Goal: Information Seeking & Learning: Learn about a topic

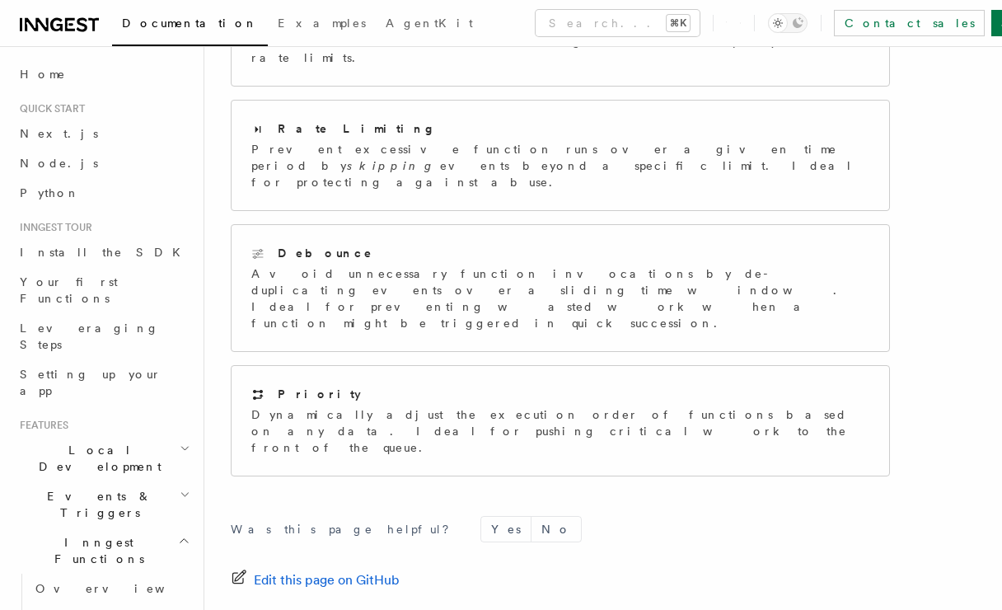
scroll to position [467, 0]
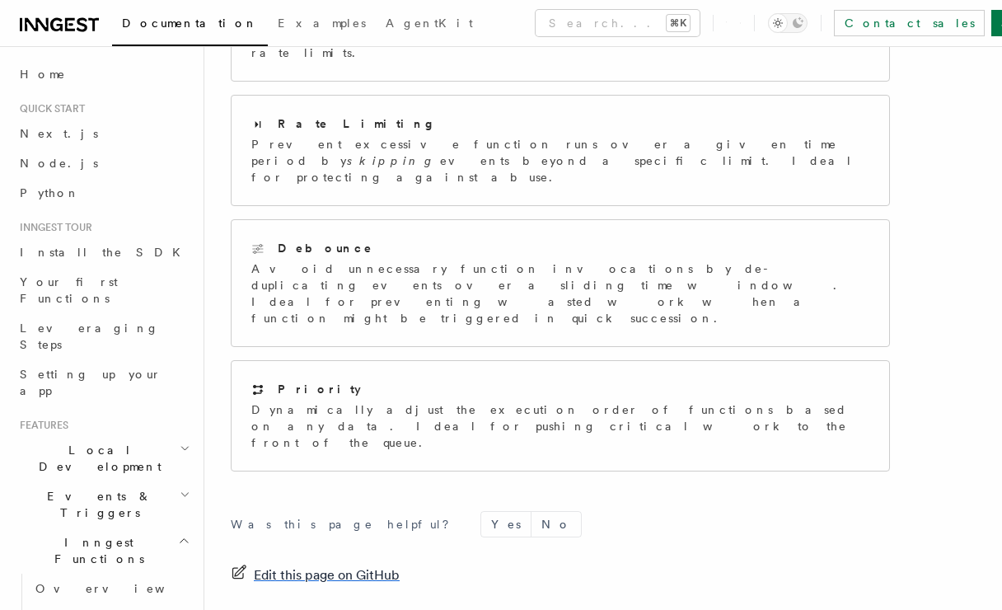
click at [344, 563] on span "Edit this page on GitHub" at bounding box center [327, 574] width 146 height 23
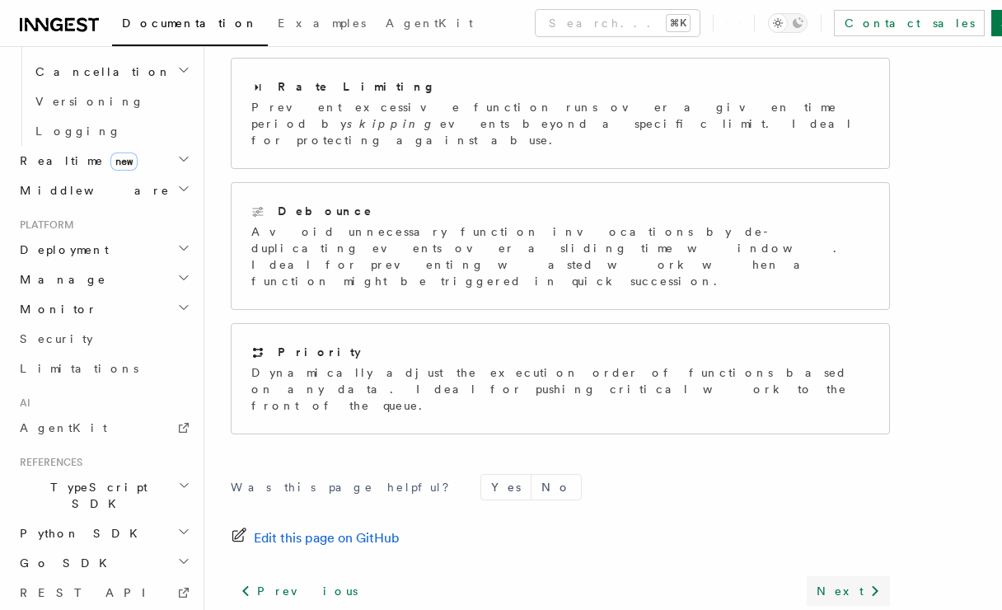
scroll to position [503, 0]
click at [849, 577] on link "Next" at bounding box center [847, 592] width 83 height 30
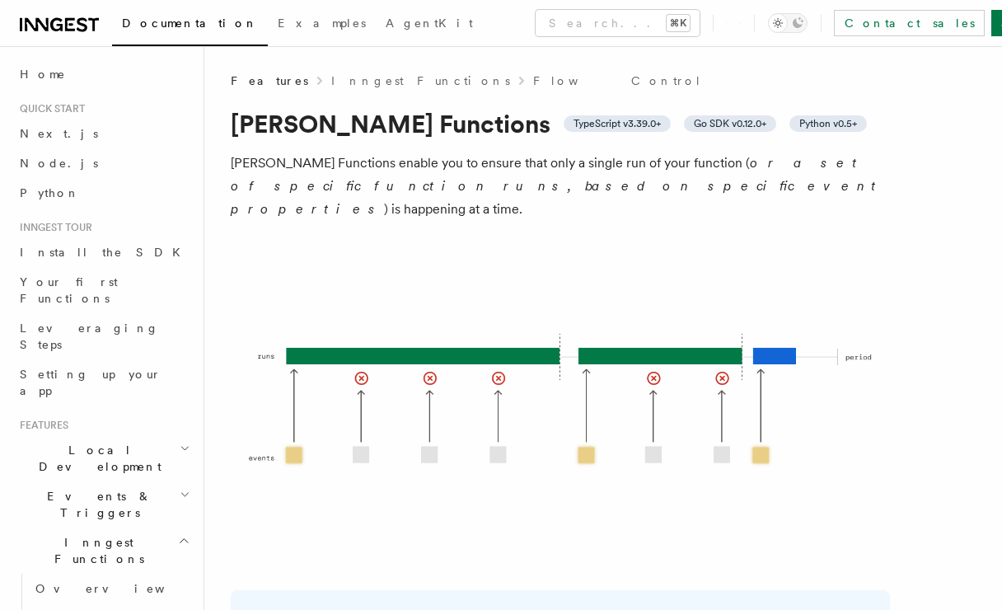
click at [694, 123] on span "Go SDK v0.12.0+" at bounding box center [730, 123] width 72 height 13
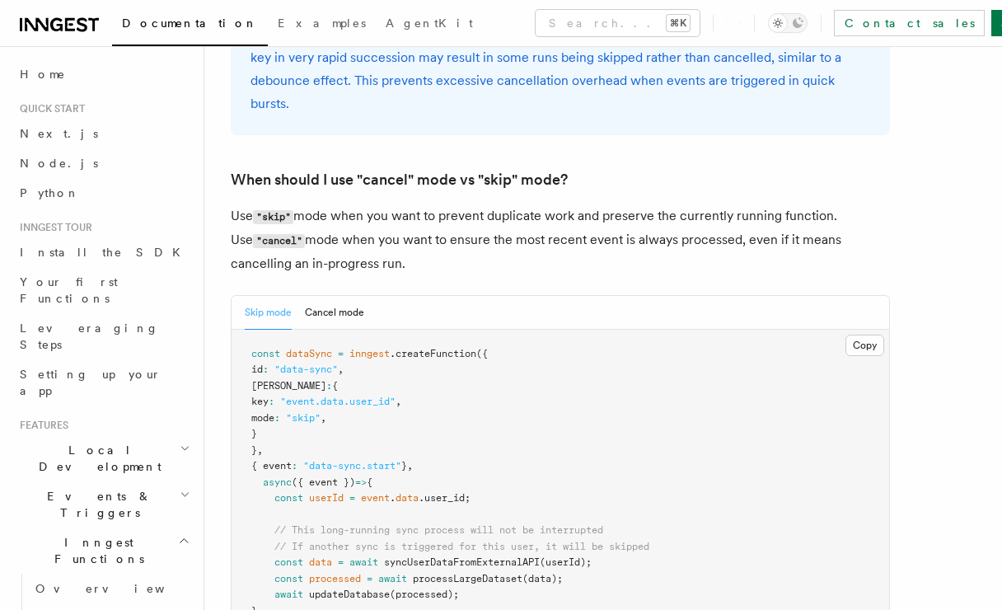
scroll to position [2094, 0]
click at [427, 329] on pre "const dataSync = inngest .createFunction ({ id : "data-sync" , singleton : { ke…" at bounding box center [559, 490] width 657 height 322
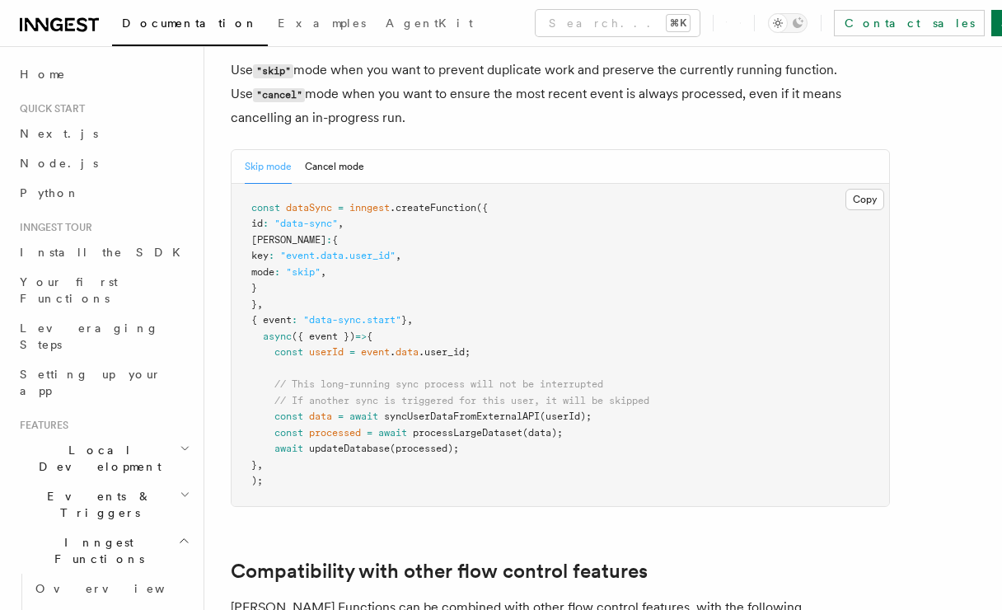
scroll to position [2245, 0]
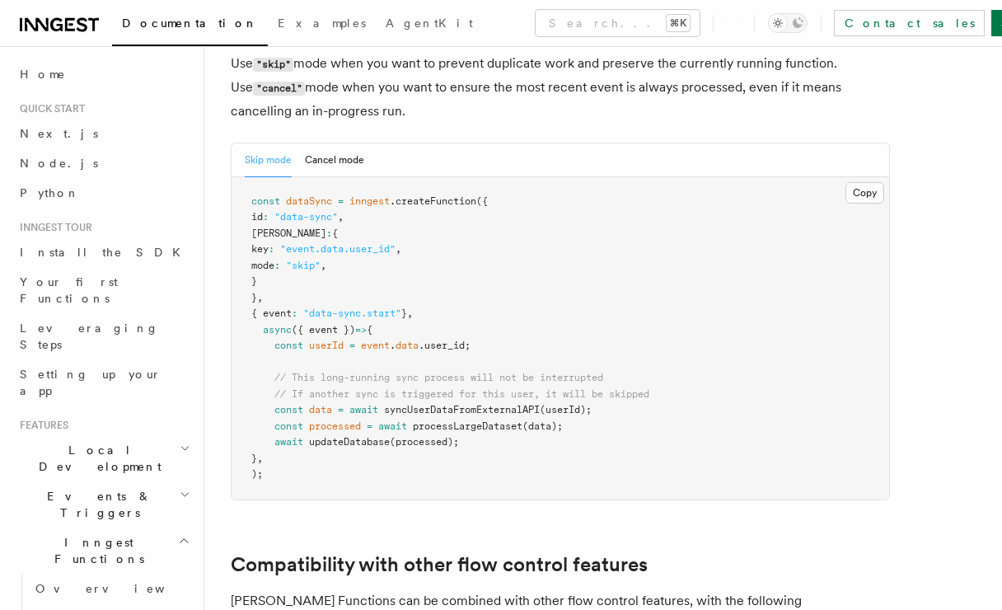
click at [465, 177] on pre "const dataSync = inngest .createFunction ({ id : "data-sync" , singleton : { ke…" at bounding box center [559, 338] width 657 height 322
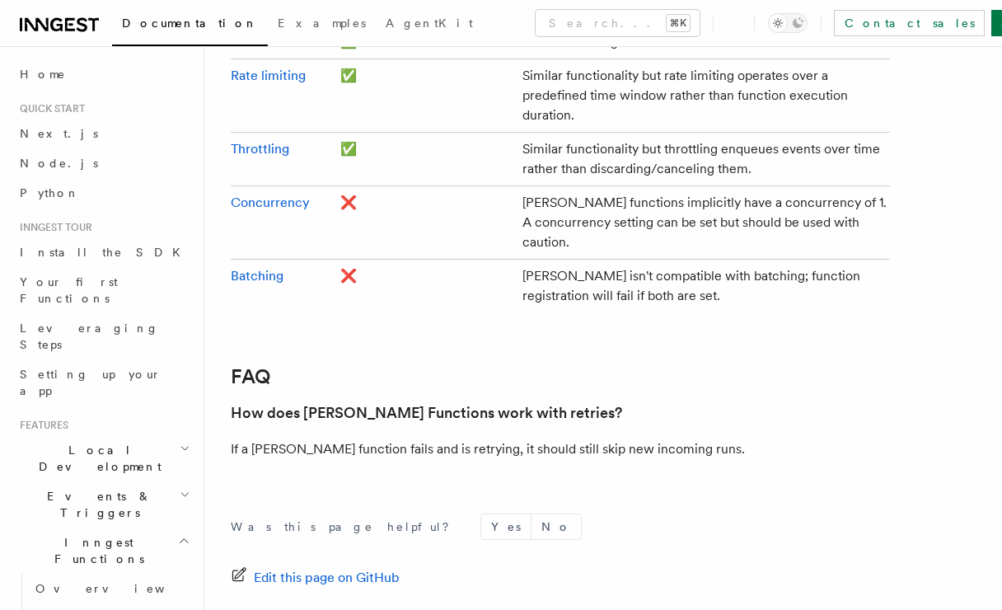
scroll to position [2928, 0]
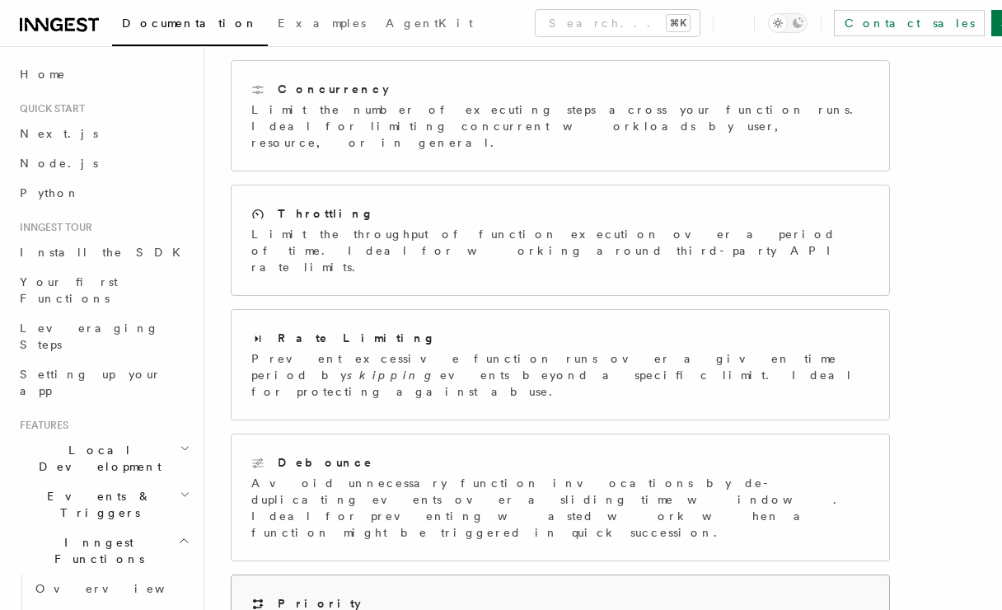
scroll to position [222, 0]
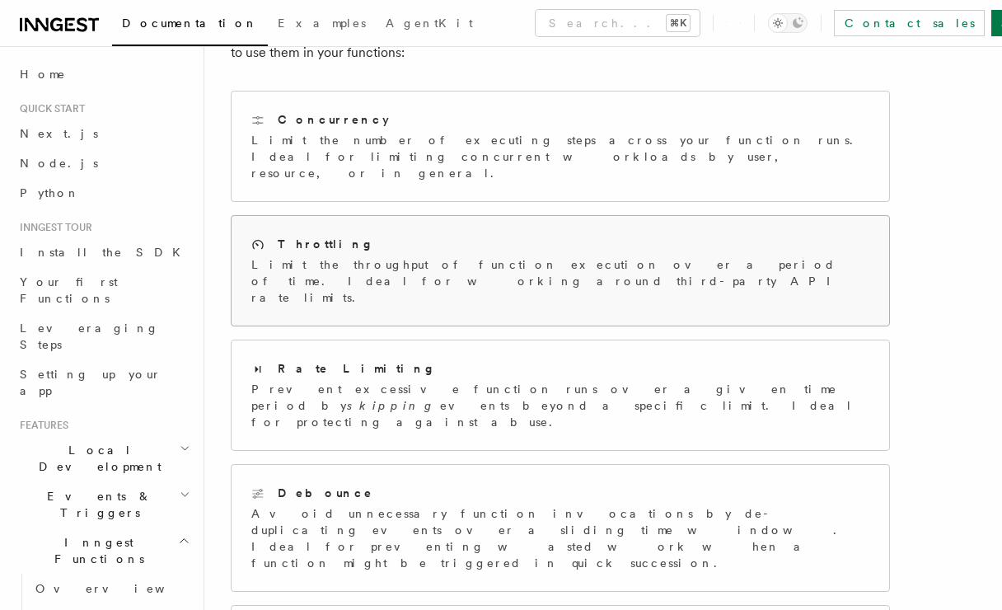
click at [329, 271] on div "Throttling Limit the throughput of function execution over a period of time. Id…" at bounding box center [559, 271] width 657 height 110
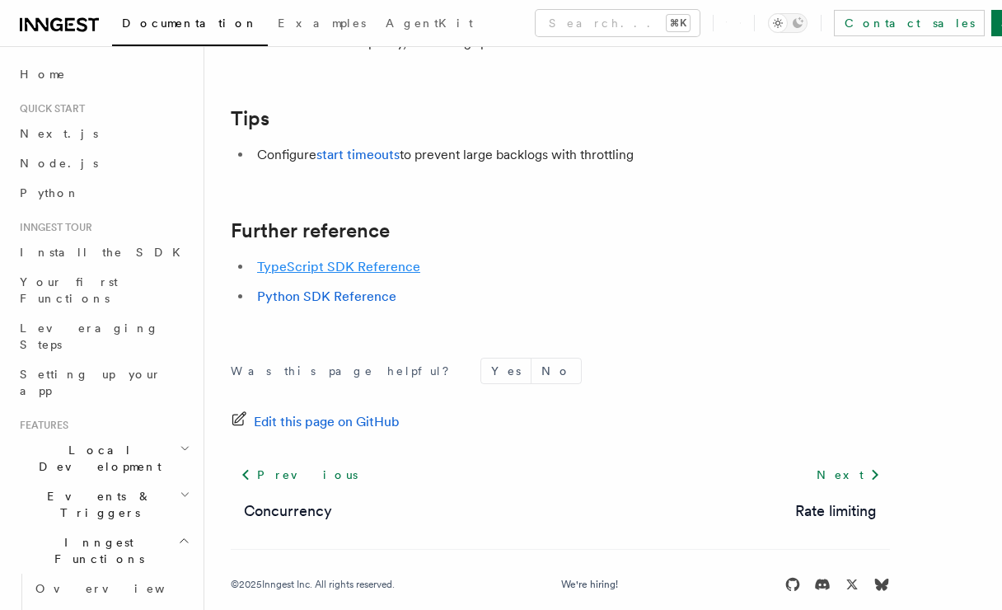
scroll to position [1958, 0]
click at [349, 289] on link "Python SDK Reference" at bounding box center [326, 297] width 139 height 16
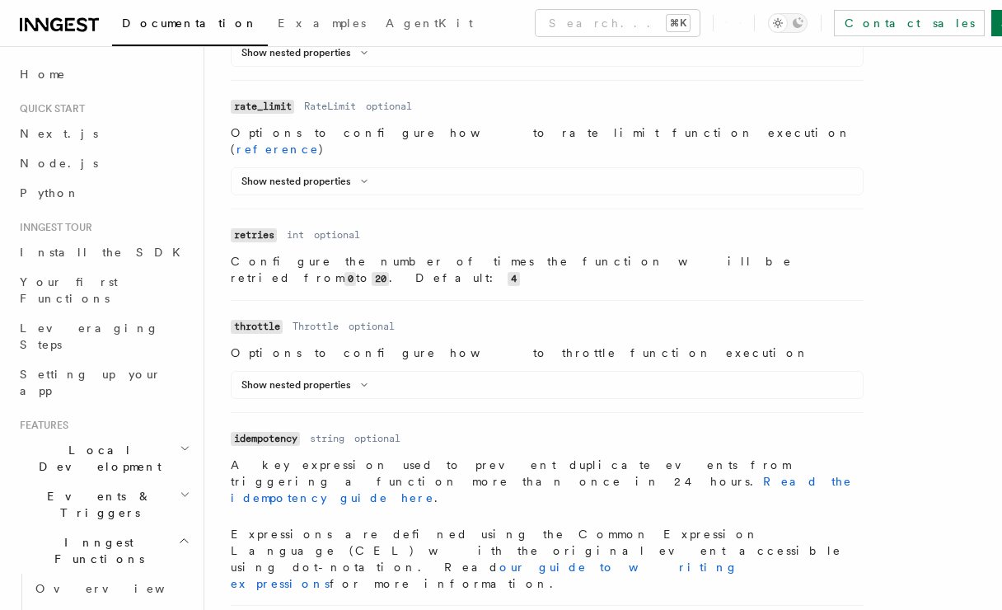
scroll to position [590, 0]
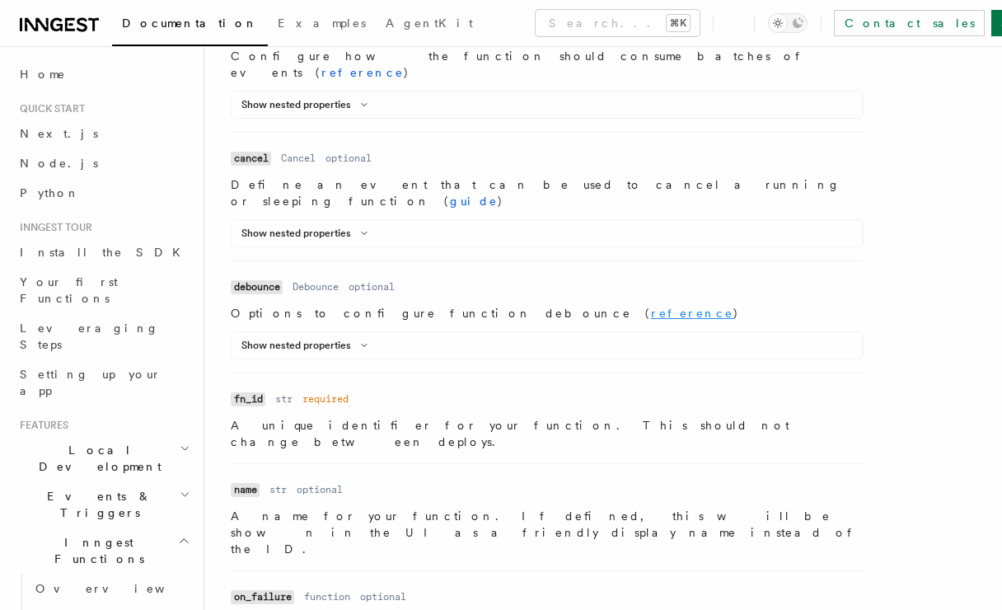
click at [651, 306] on link "reference" at bounding box center [692, 312] width 82 height 13
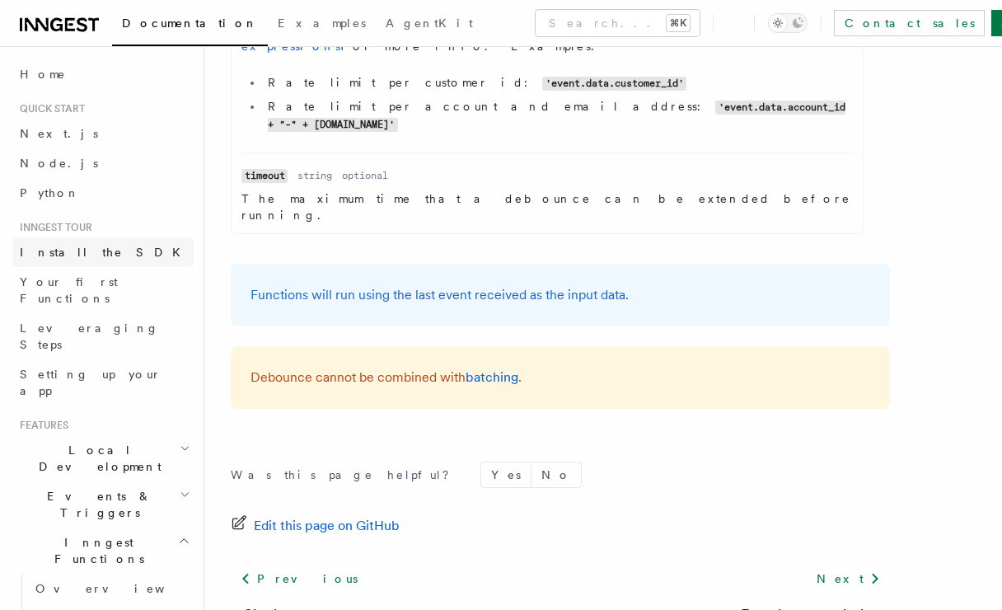
scroll to position [916, 0]
click at [130, 435] on h2 "Local Development" at bounding box center [103, 458] width 180 height 46
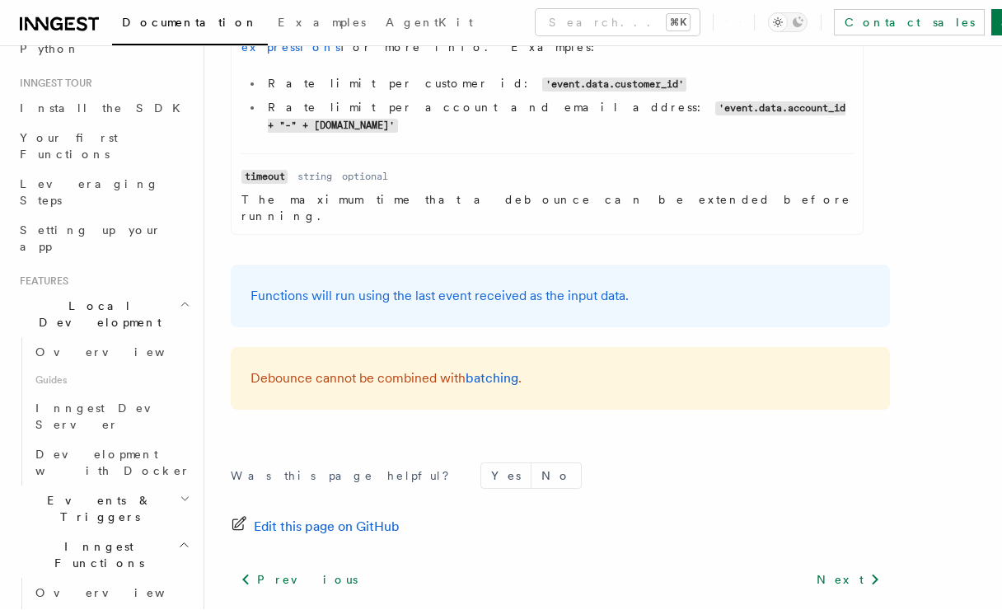
scroll to position [149, 0]
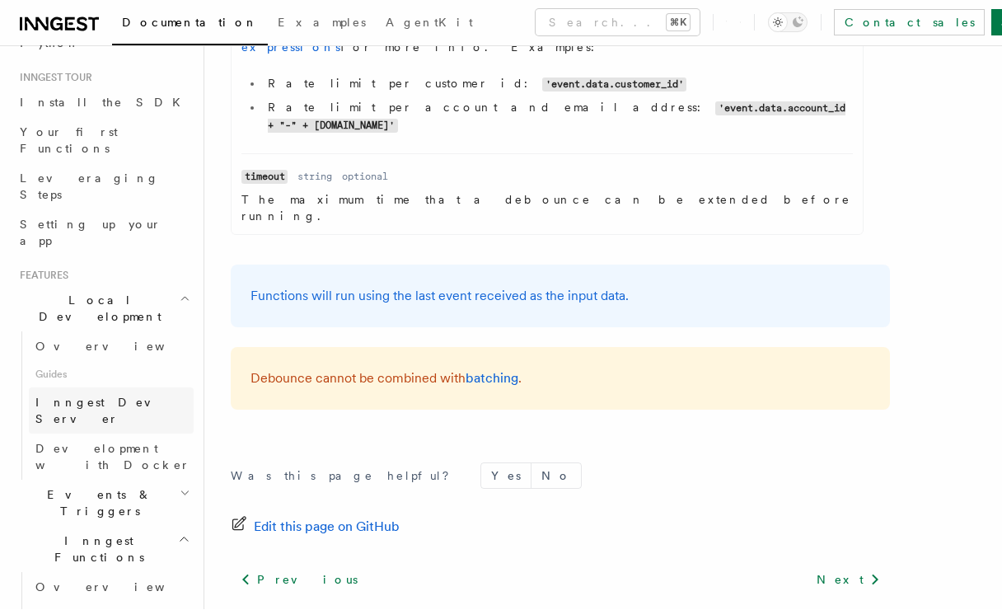
click at [128, 396] on span "Inngest Dev Server" at bounding box center [105, 411] width 141 height 30
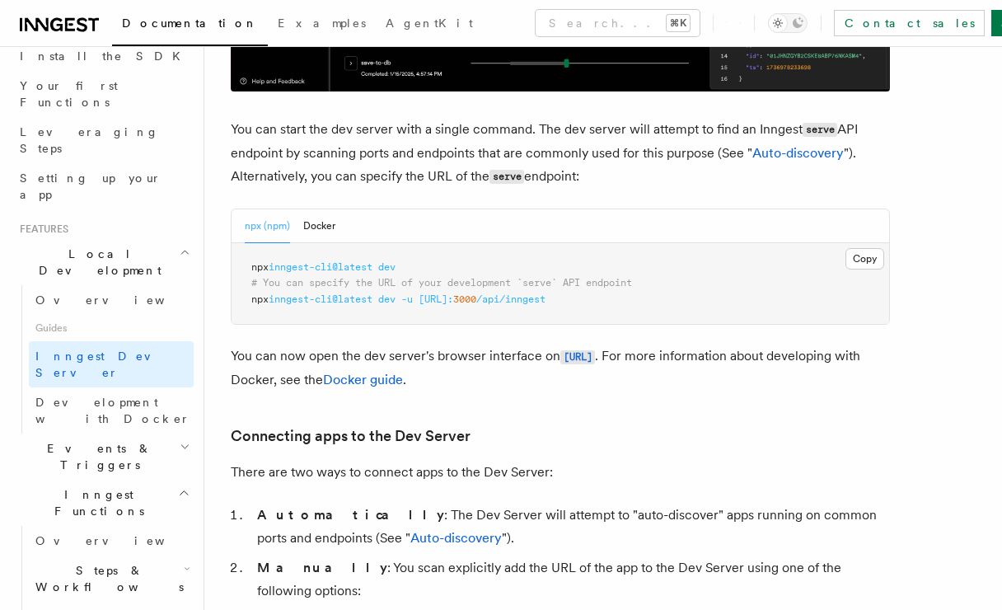
scroll to position [631, 0]
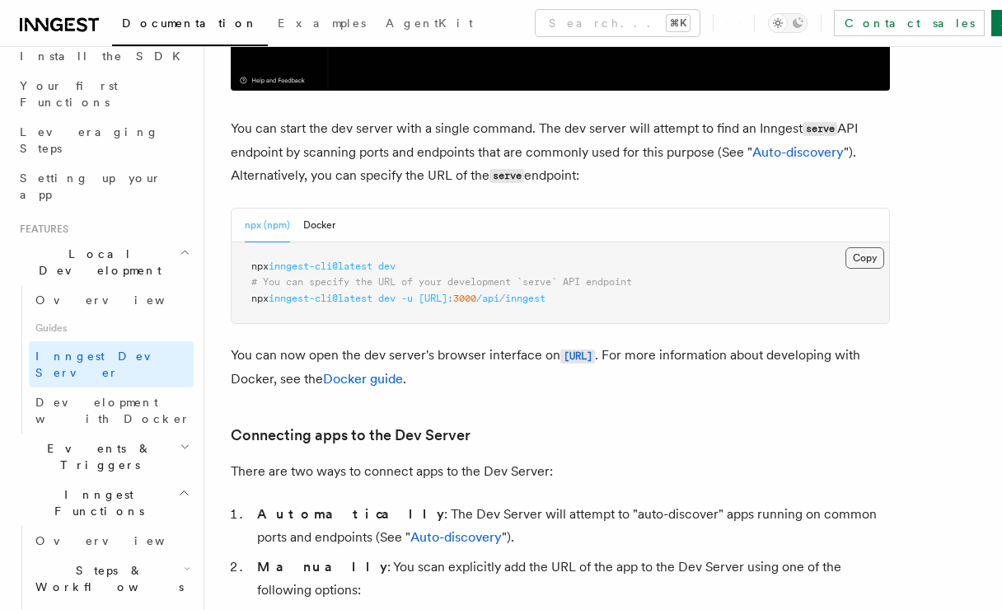
click at [862, 269] on button "Copy Copied" at bounding box center [864, 257] width 39 height 21
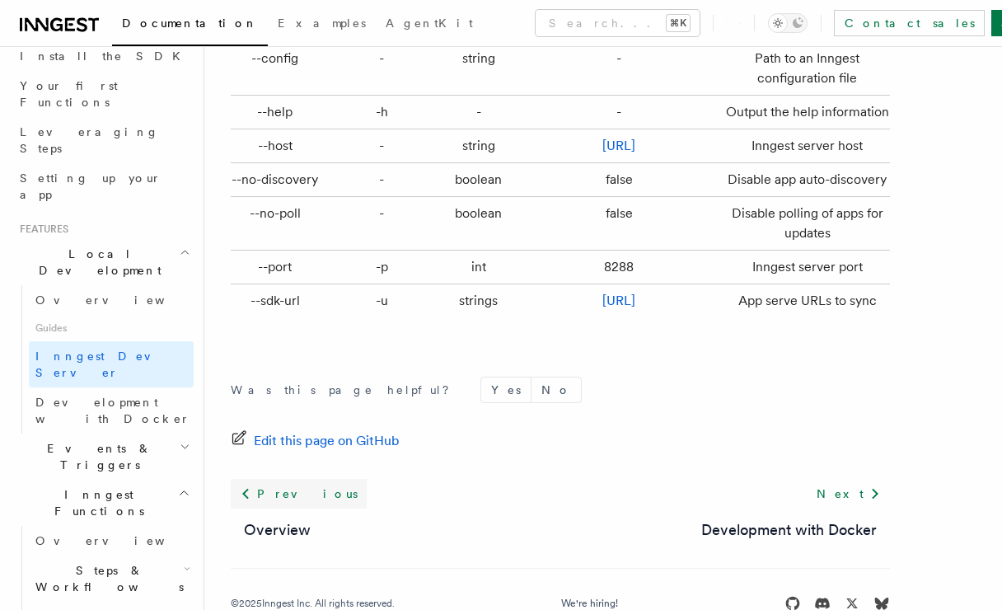
scroll to position [5611, 0]
click at [181, 608] on icon "button" at bounding box center [185, 614] width 9 height 13
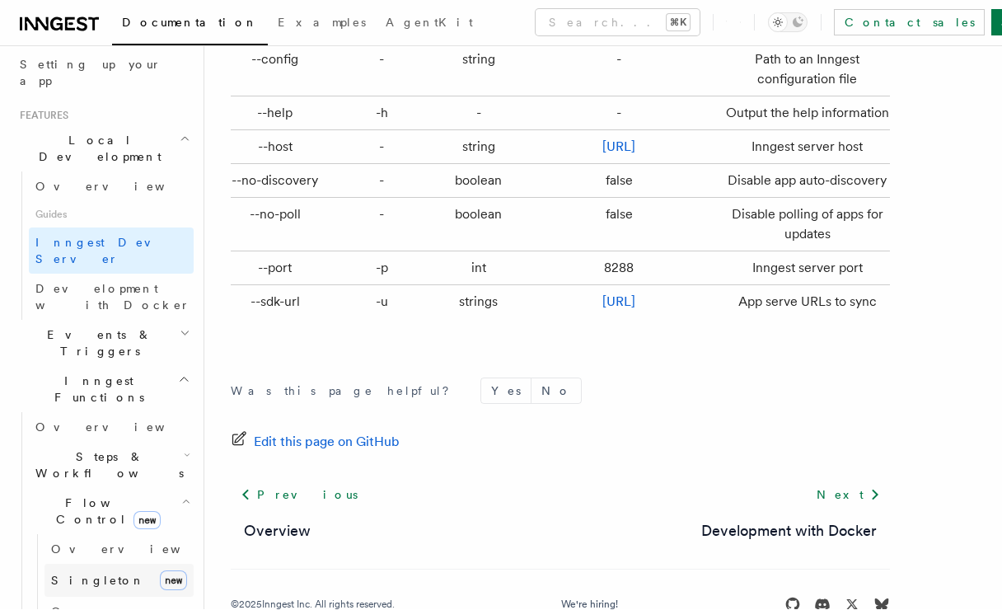
click at [126, 564] on link "Singleton new" at bounding box center [118, 580] width 149 height 33
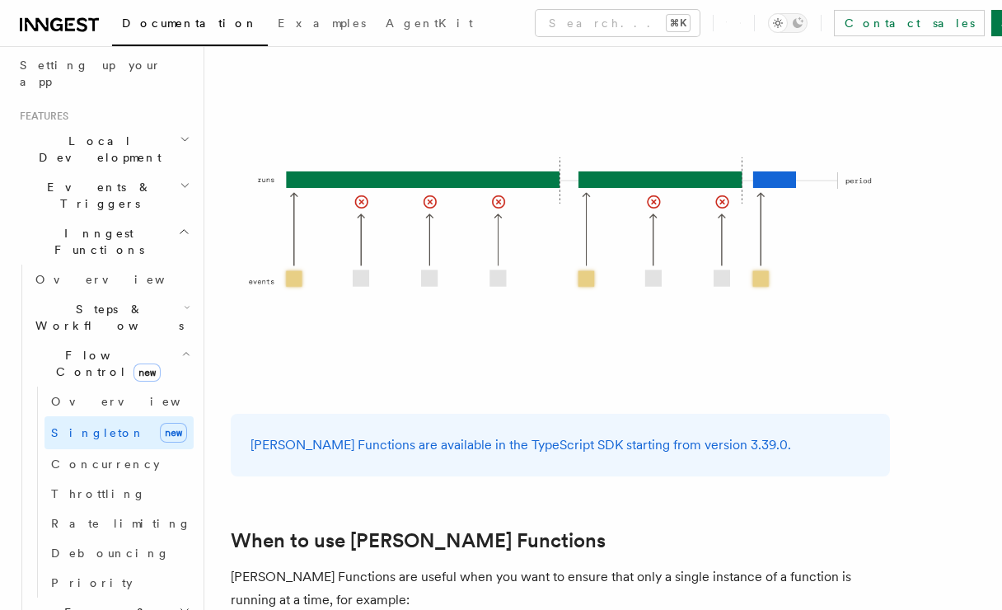
scroll to position [189, 0]
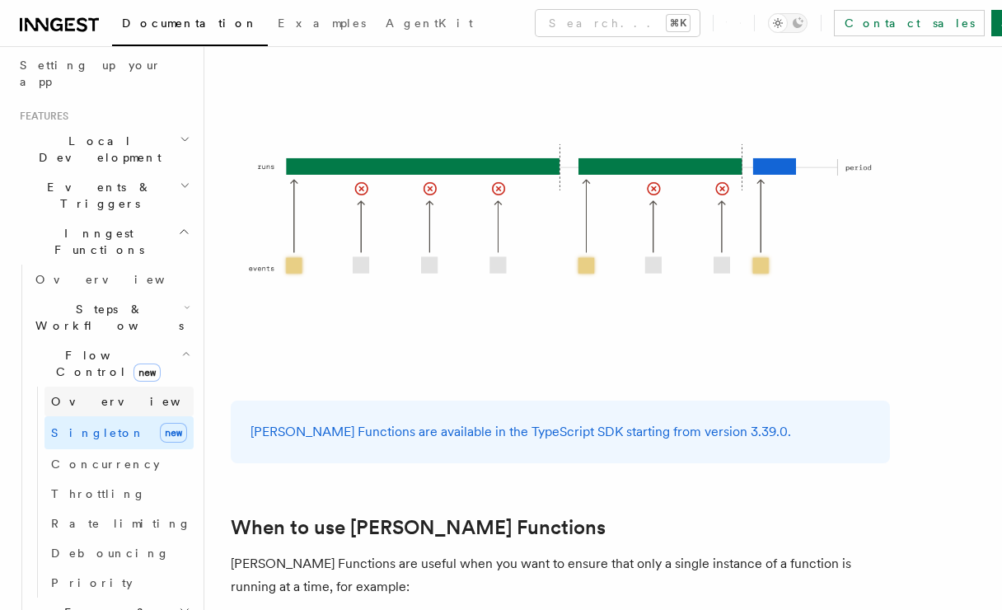
click at [138, 386] on link "Overview" at bounding box center [118, 401] width 149 height 30
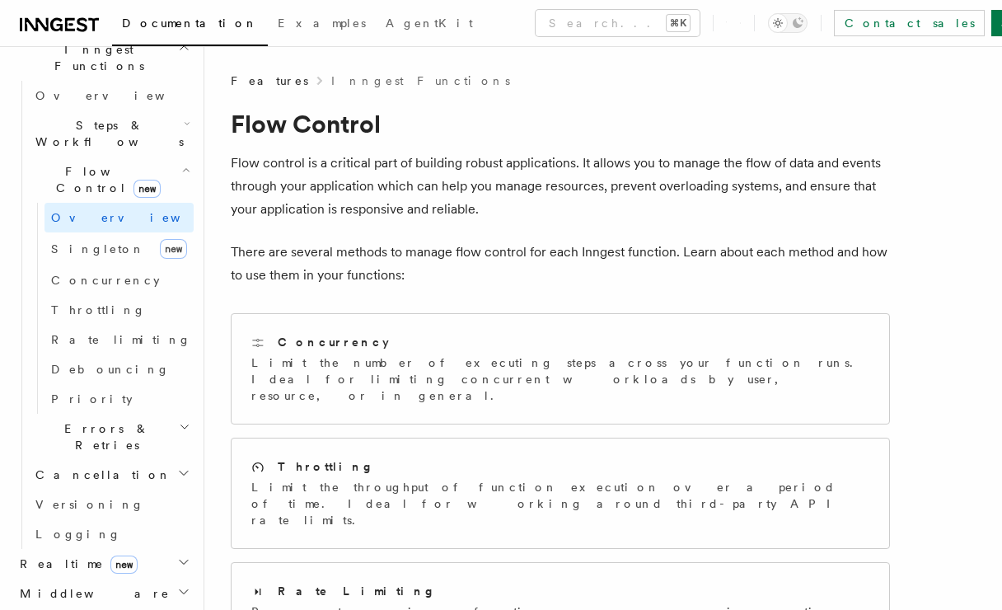
scroll to position [504, 0]
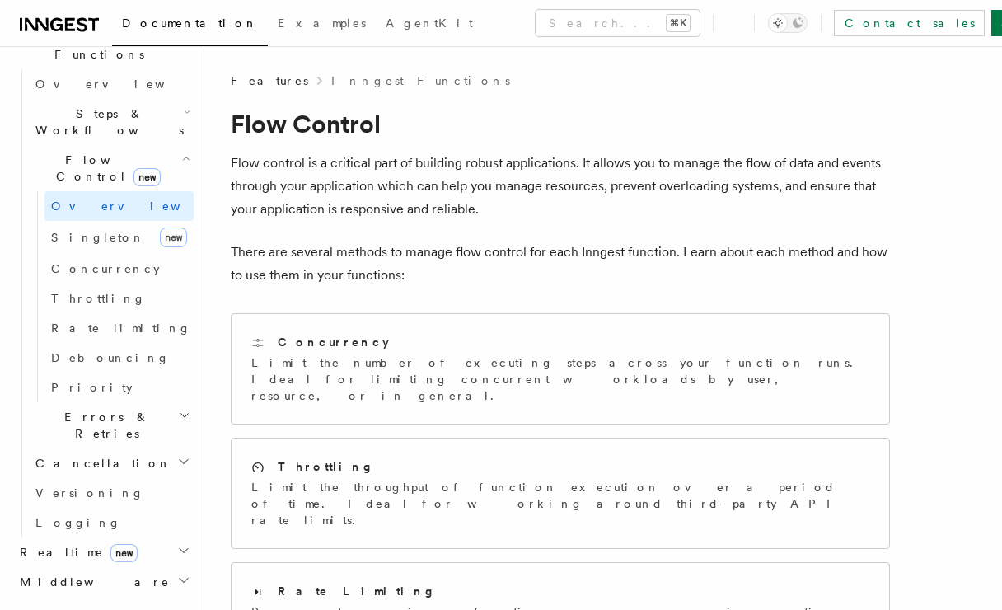
click at [116, 537] on h2 "Realtime new" at bounding box center [103, 552] width 180 height 30
click at [122, 567] on link "Overview" at bounding box center [111, 582] width 165 height 30
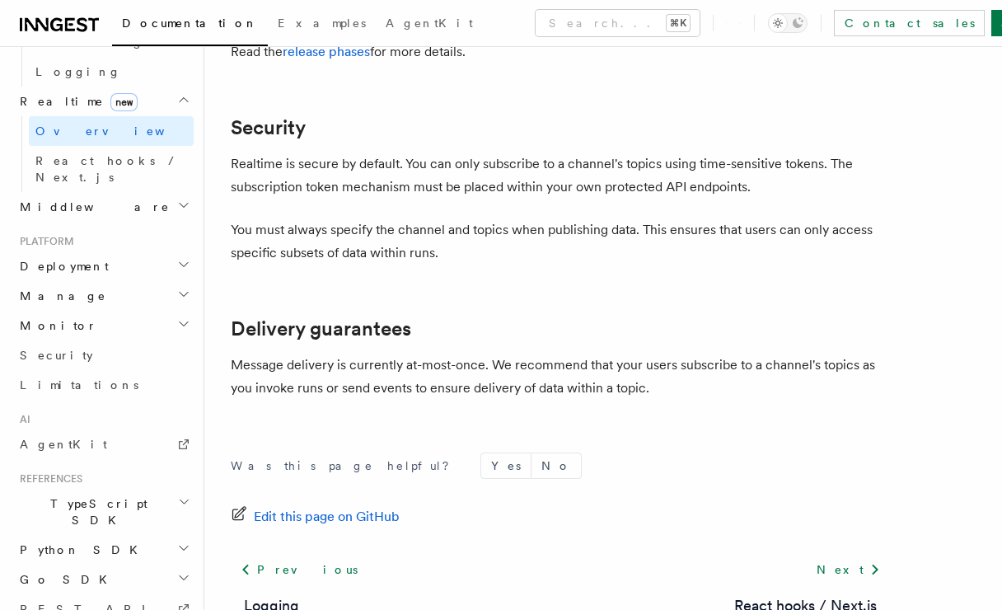
scroll to position [4691, 0]
click at [59, 571] on span "Go SDK" at bounding box center [65, 579] width 104 height 16
click at [77, 594] on link "Reference" at bounding box center [111, 609] width 165 height 30
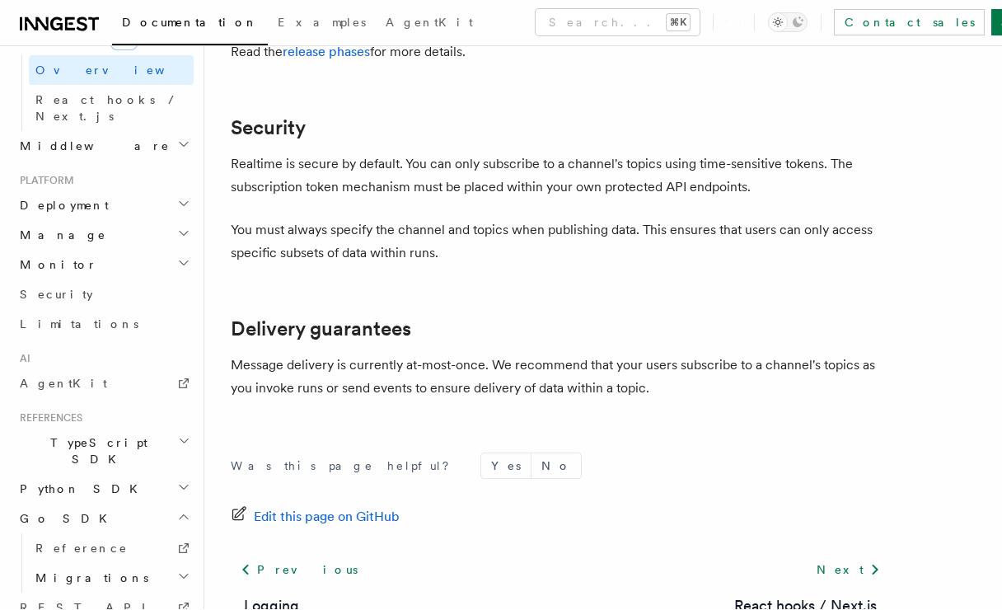
scroll to position [803, 0]
click at [188, 436] on icon "button" at bounding box center [184, 442] width 12 height 13
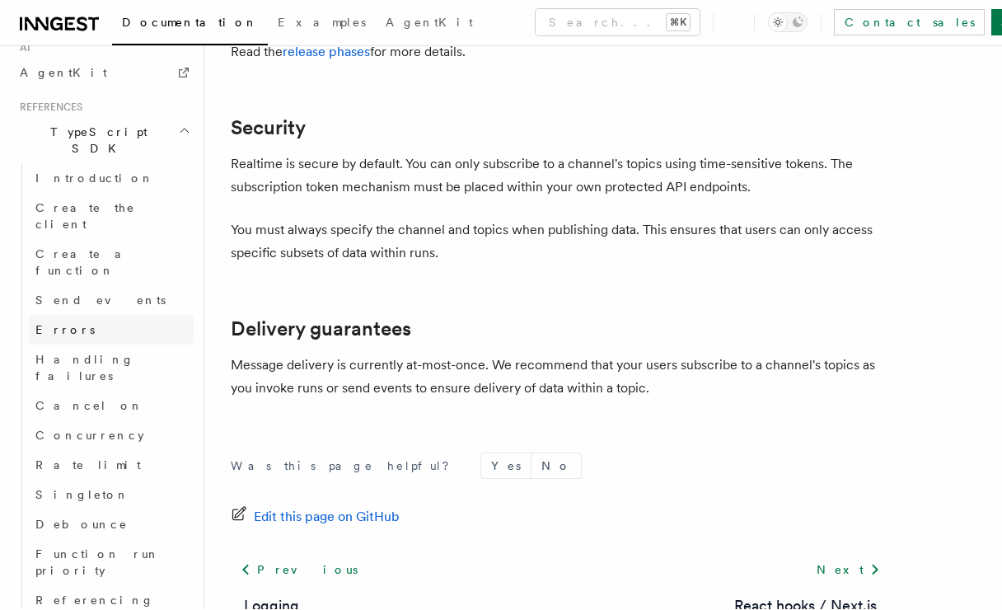
scroll to position [1116, 0]
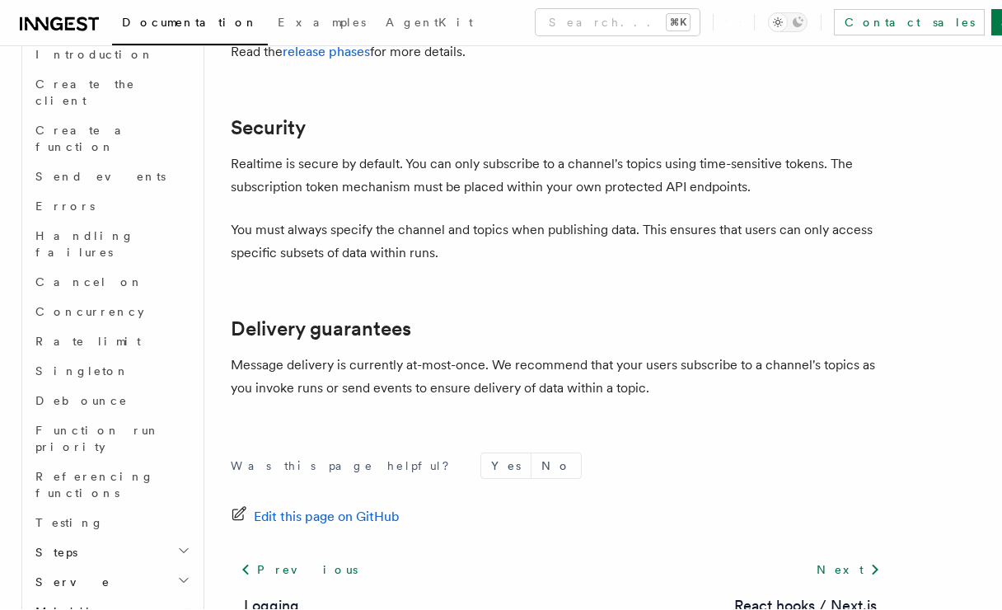
scroll to position [1240, 0]
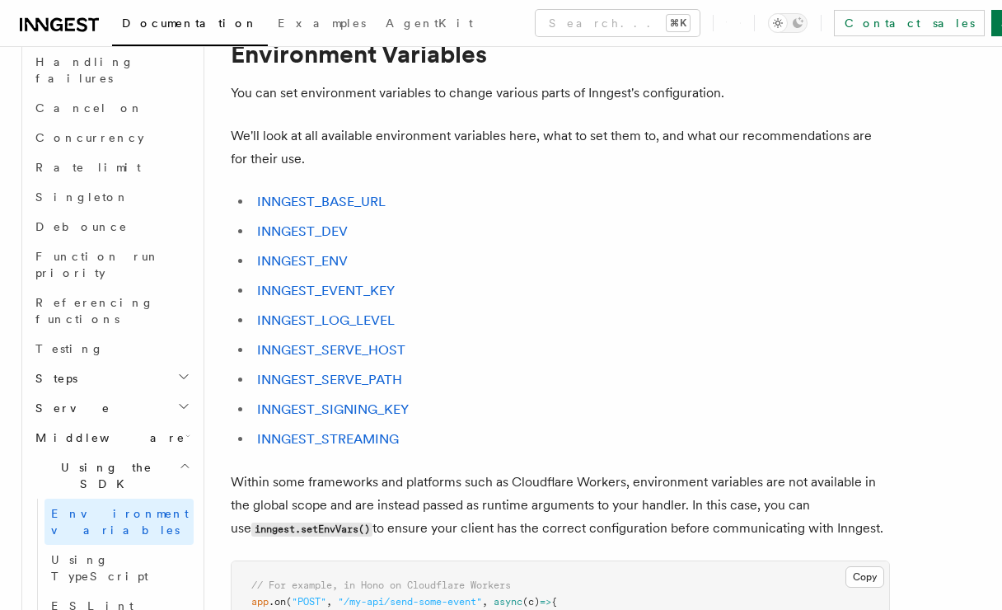
scroll to position [41, 0]
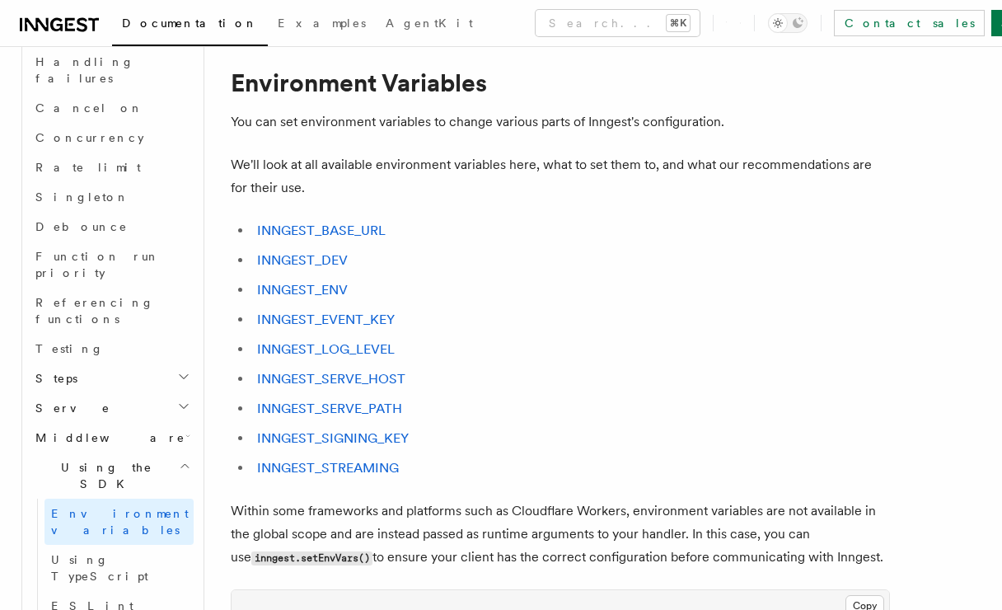
click at [311, 298] on li "INNGEST_ENV" at bounding box center [571, 289] width 638 height 23
click at [313, 287] on link "INNGEST_ENV" at bounding box center [302, 290] width 91 height 16
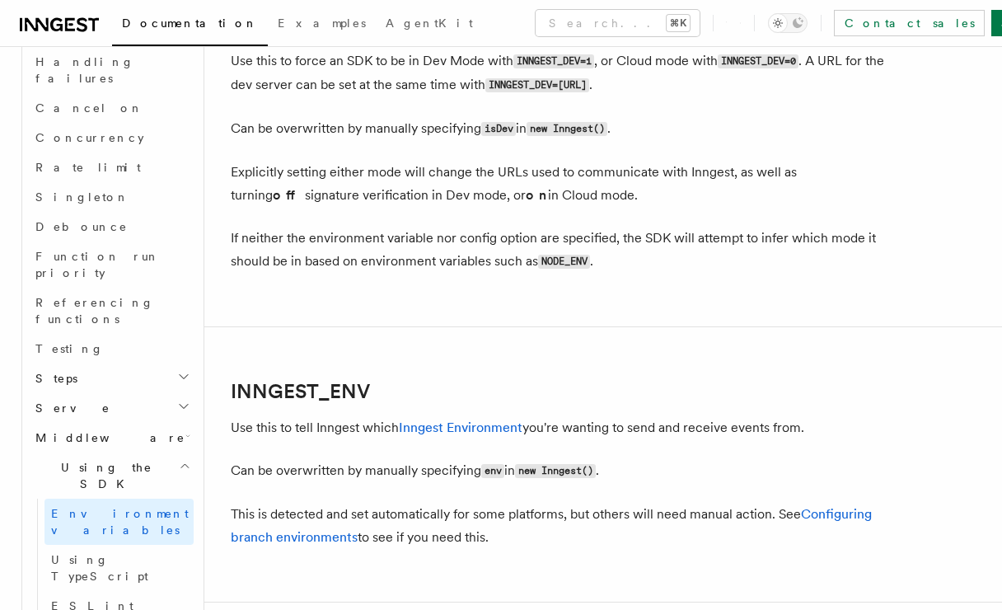
scroll to position [1603, 0]
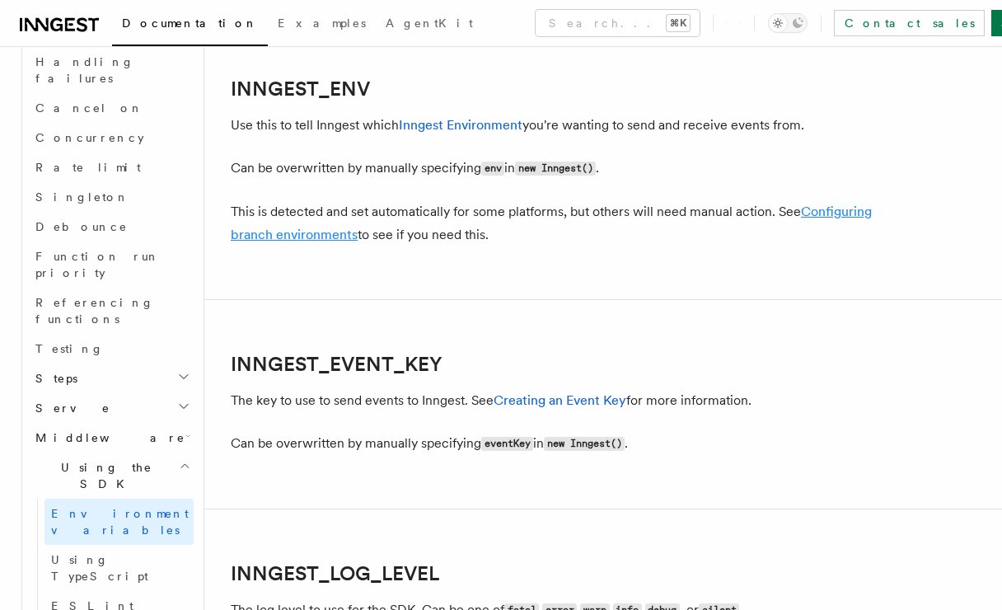
click at [288, 236] on link "Configuring branch environments" at bounding box center [551, 222] width 641 height 39
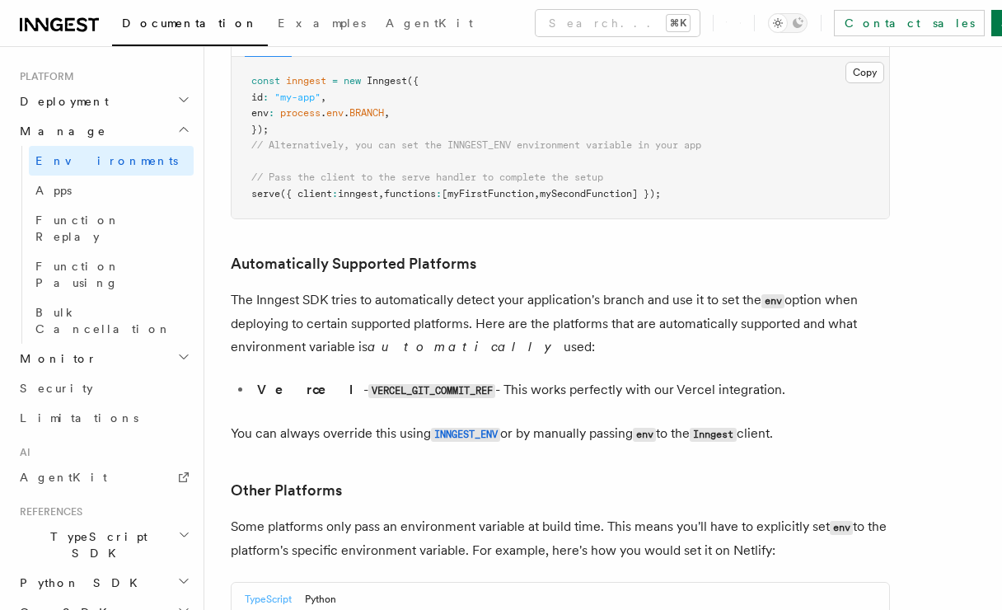
scroll to position [1817, 0]
click at [452, 427] on code "INNGEST_ENV" at bounding box center [465, 434] width 69 height 14
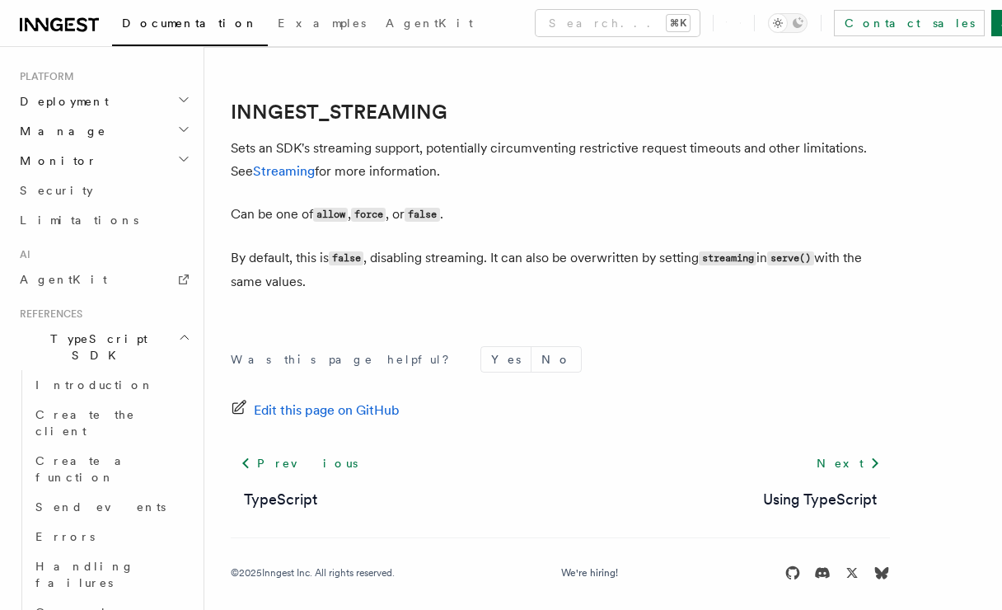
scroll to position [3336, 0]
click at [638, 416] on div "Edit this page on GitHub" at bounding box center [560, 410] width 659 height 23
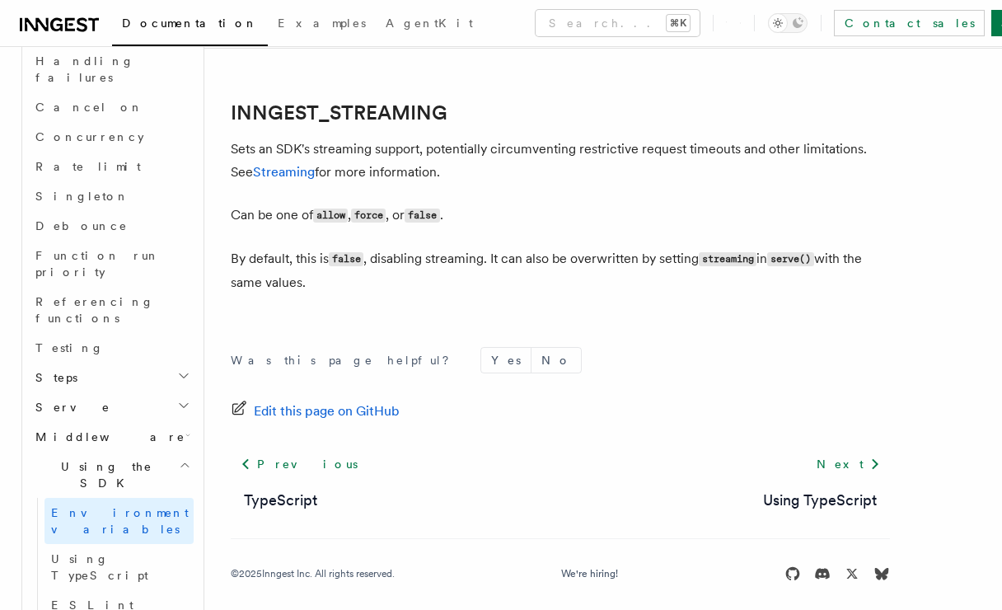
scroll to position [1337, 0]
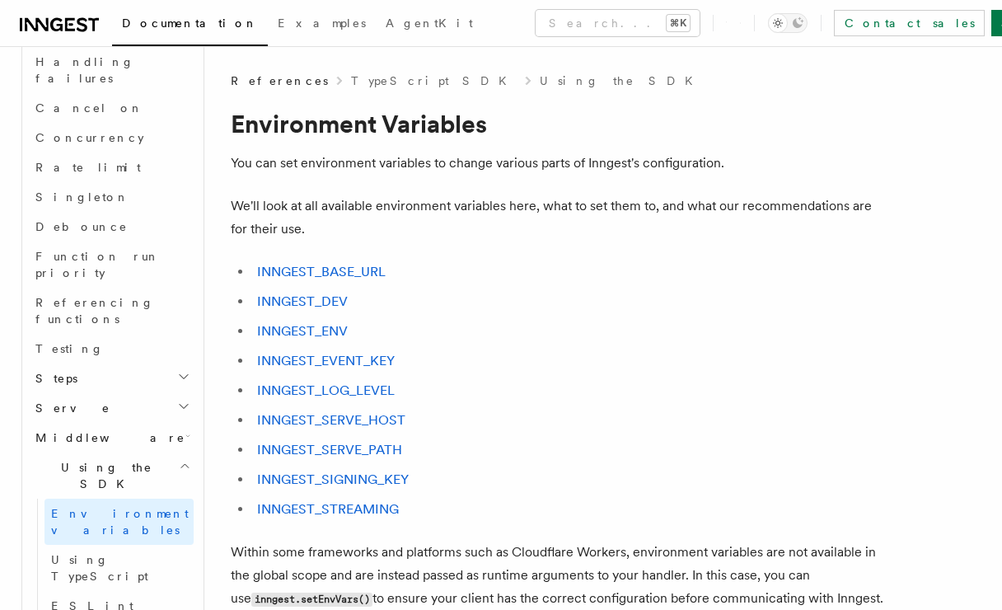
scroll to position [684, 0]
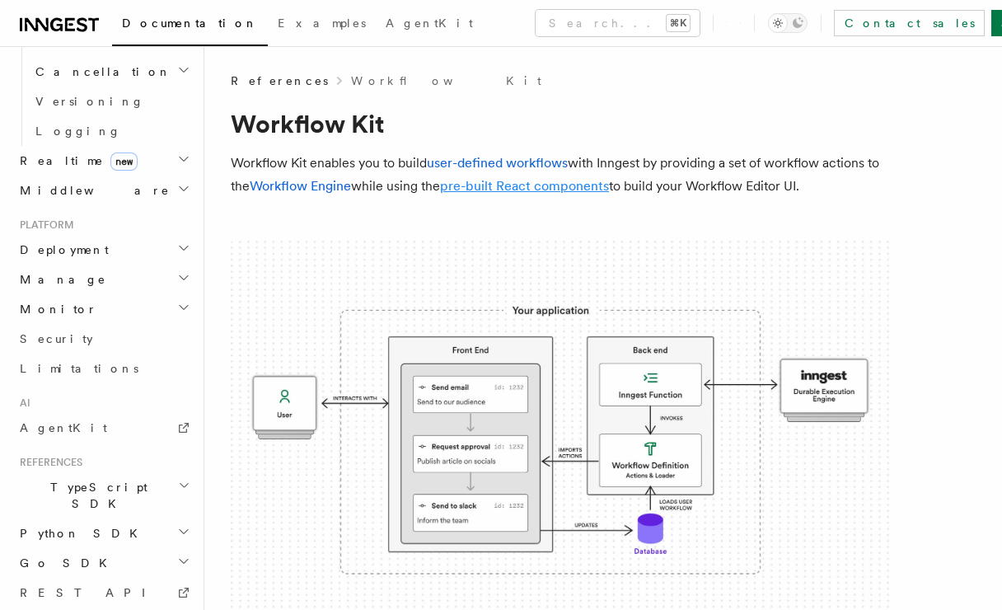
click at [569, 185] on link "pre-built React components" at bounding box center [524, 186] width 169 height 16
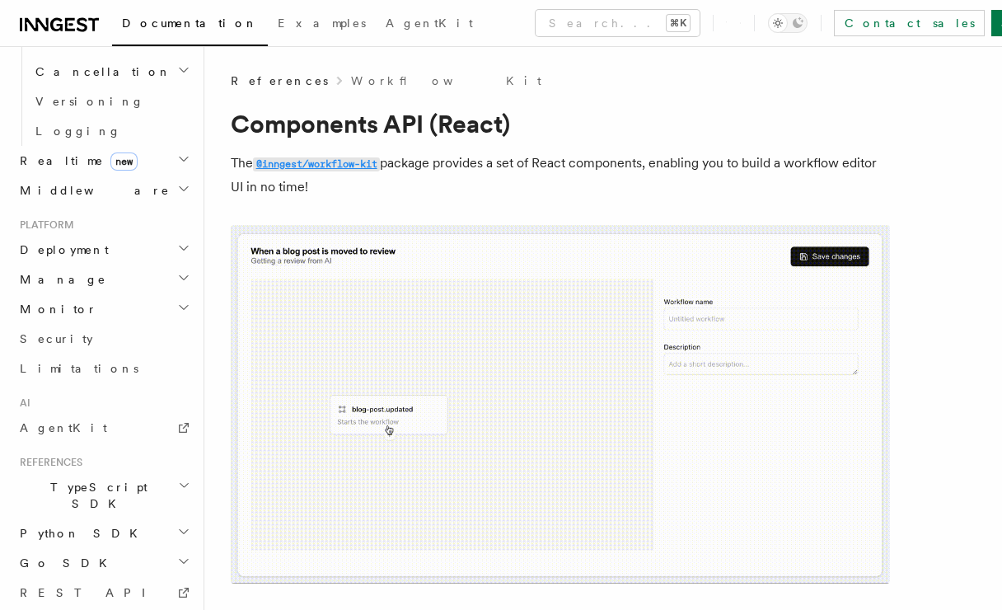
click at [347, 164] on code "@inngest/workflow-kit" at bounding box center [316, 164] width 127 height 14
